Goal: Complete application form

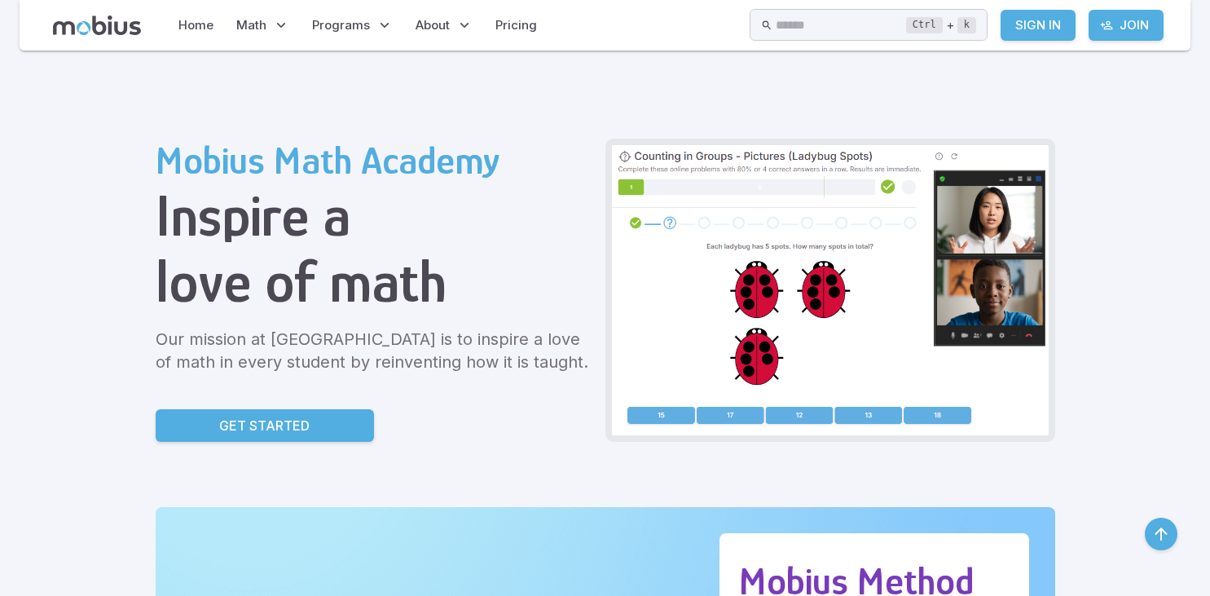
scroll to position [335, 0]
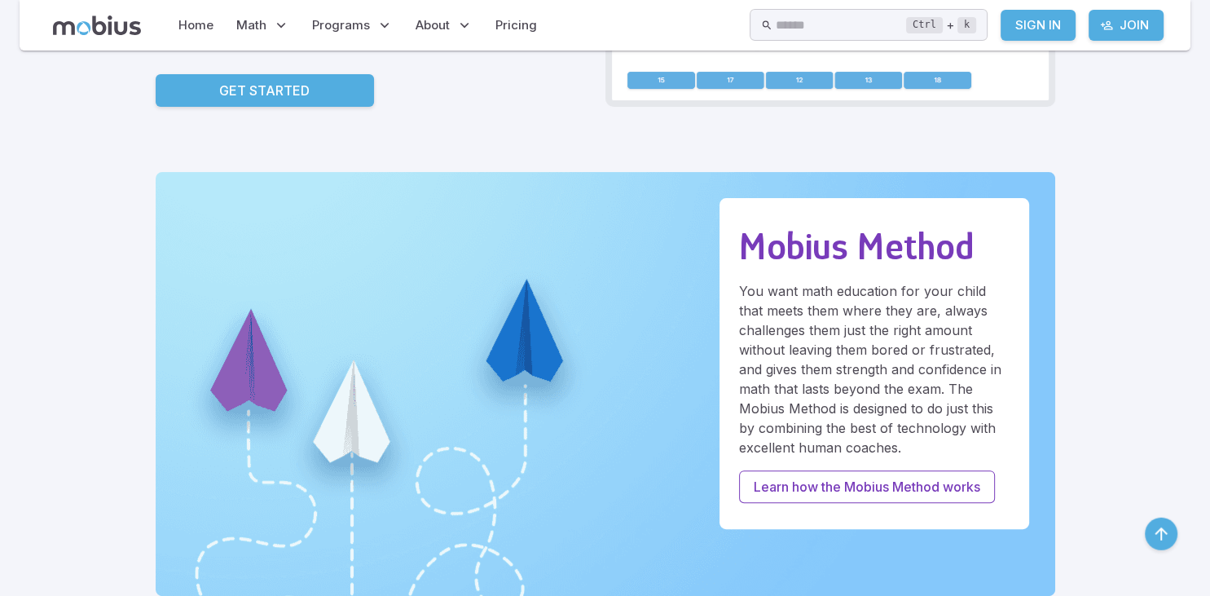
click at [156, 98] on link "Get Started" at bounding box center [265, 90] width 218 height 33
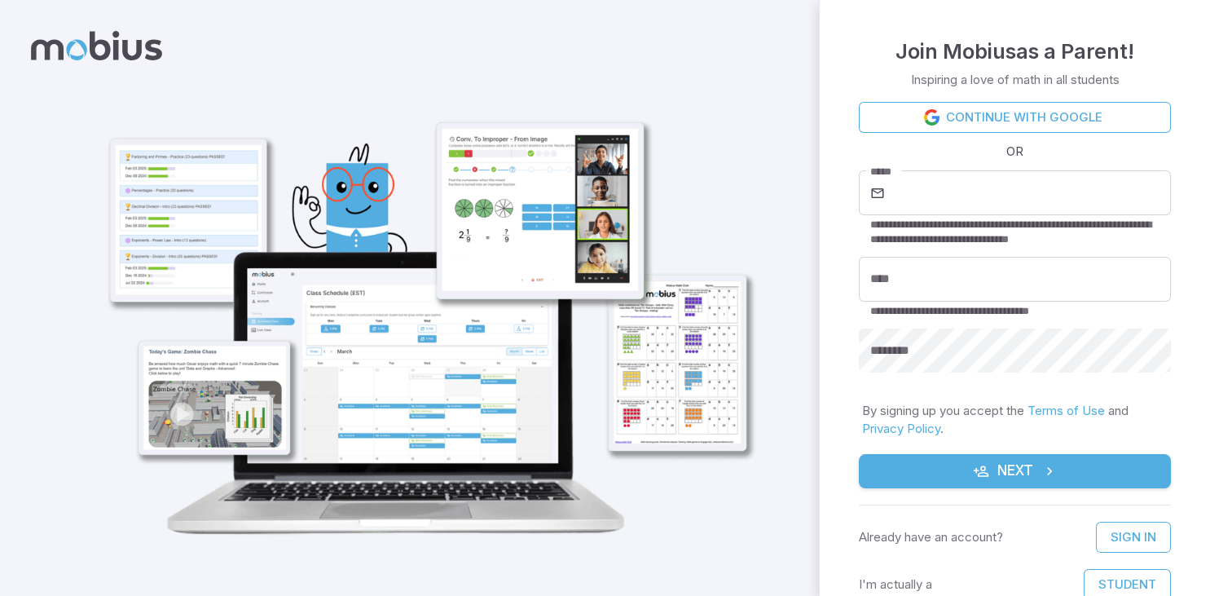
scroll to position [10, 0]
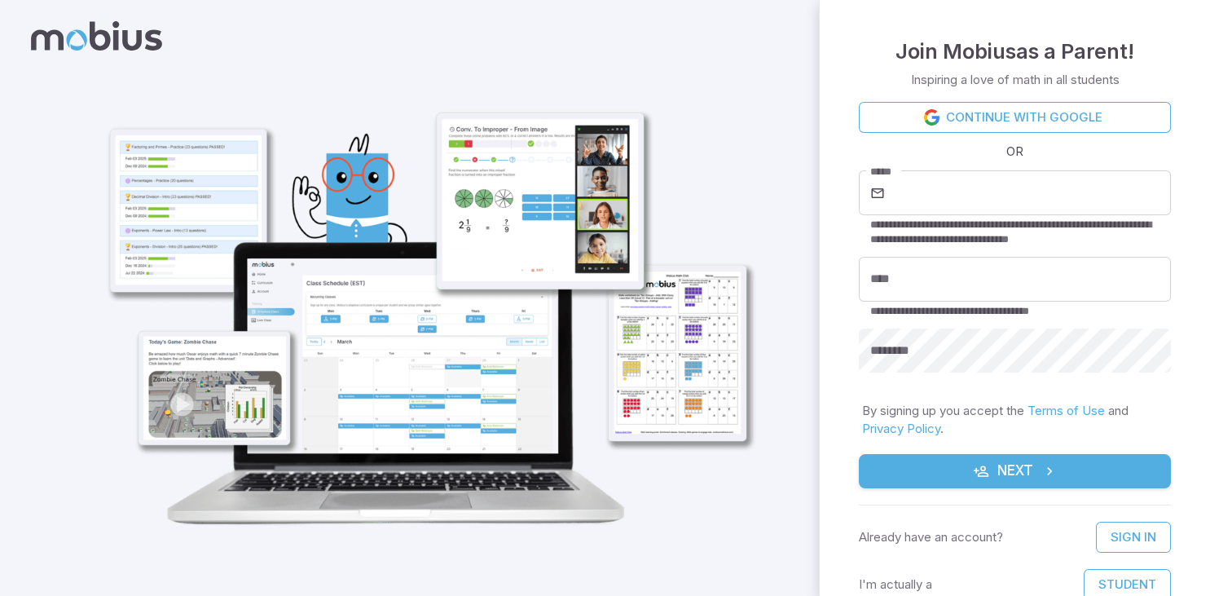
click at [1007, 476] on button "Next" at bounding box center [1015, 471] width 312 height 34
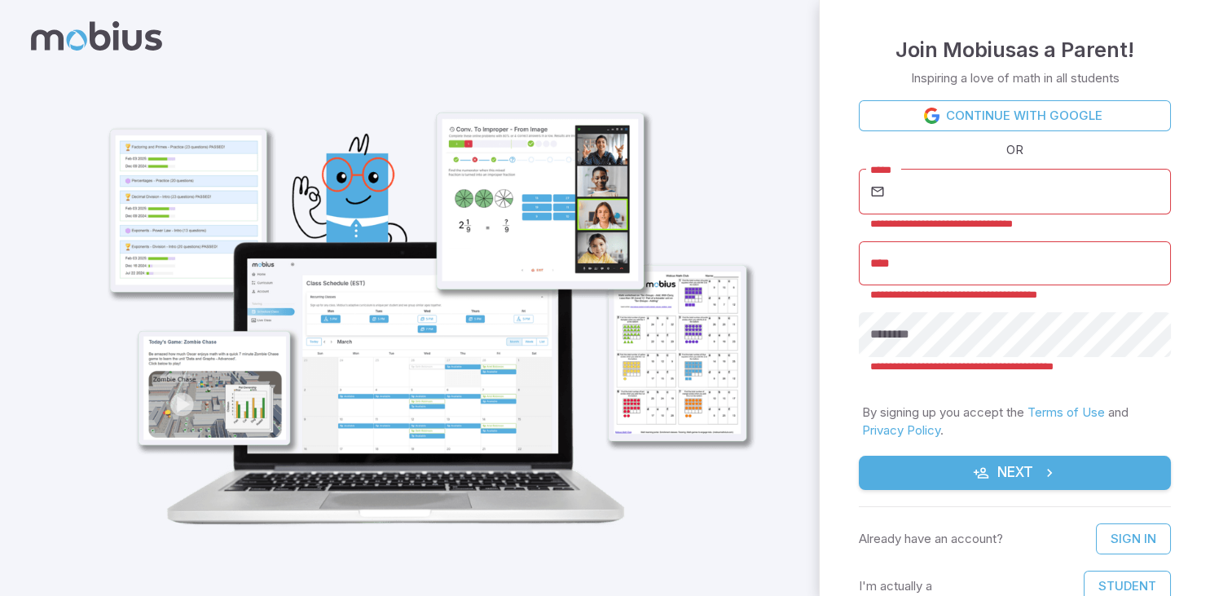
click at [1007, 476] on button "Next" at bounding box center [1015, 473] width 312 height 34
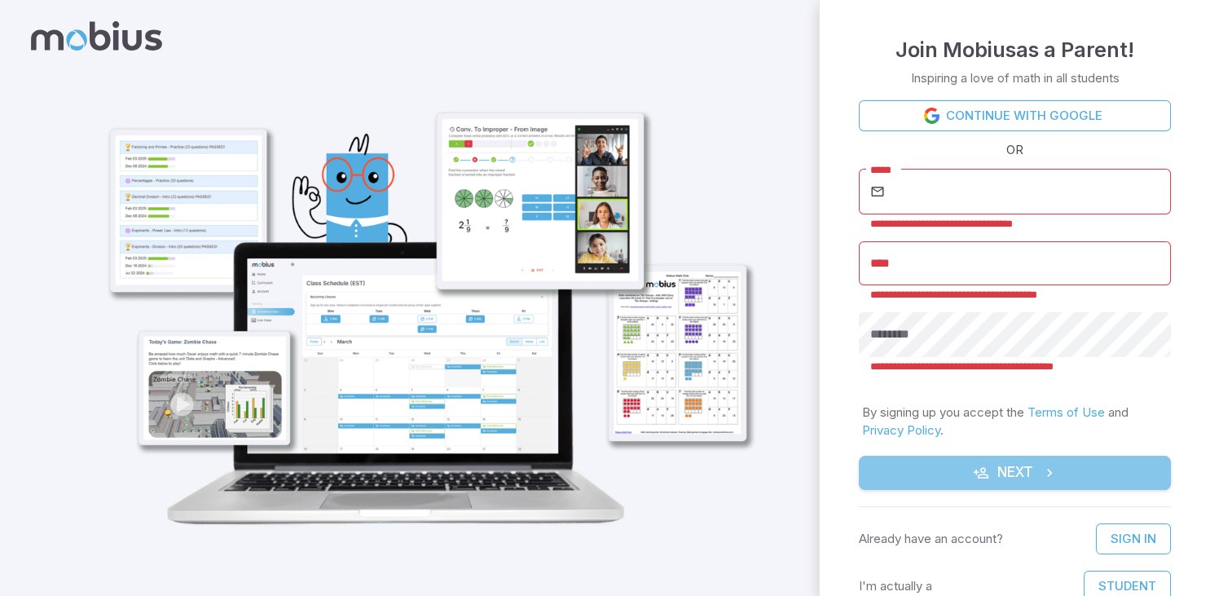
click at [1007, 476] on button "Next" at bounding box center [1015, 473] width 312 height 34
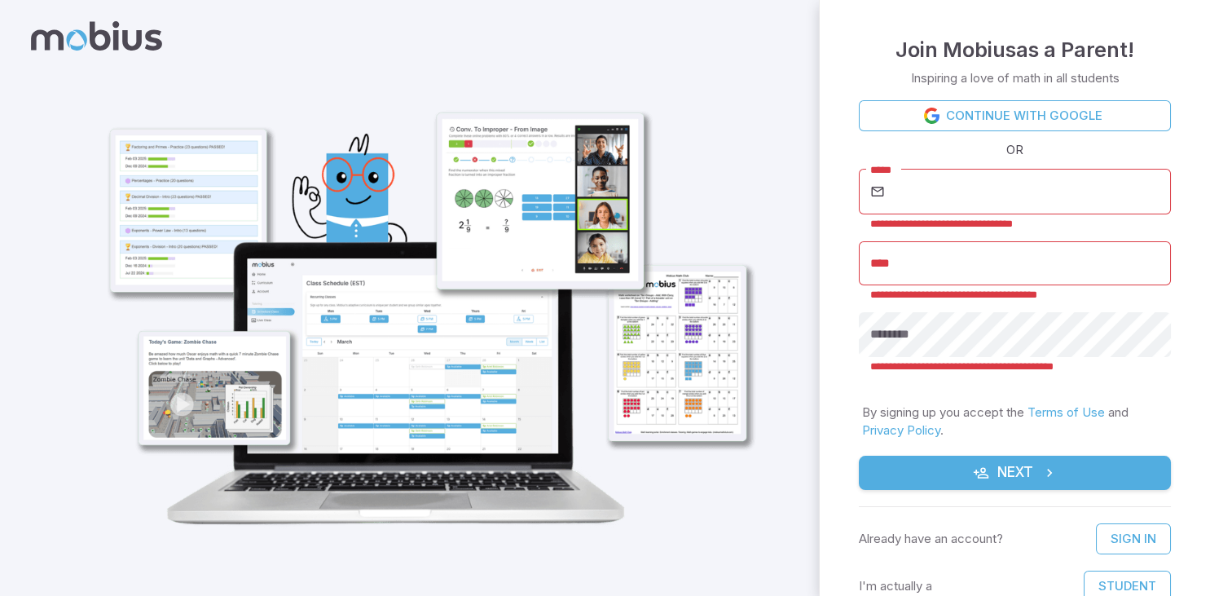
drag, startPoint x: 1007, startPoint y: 476, endPoint x: 1036, endPoint y: -69, distance: 546.0
